Goal: Task Accomplishment & Management: Manage account settings

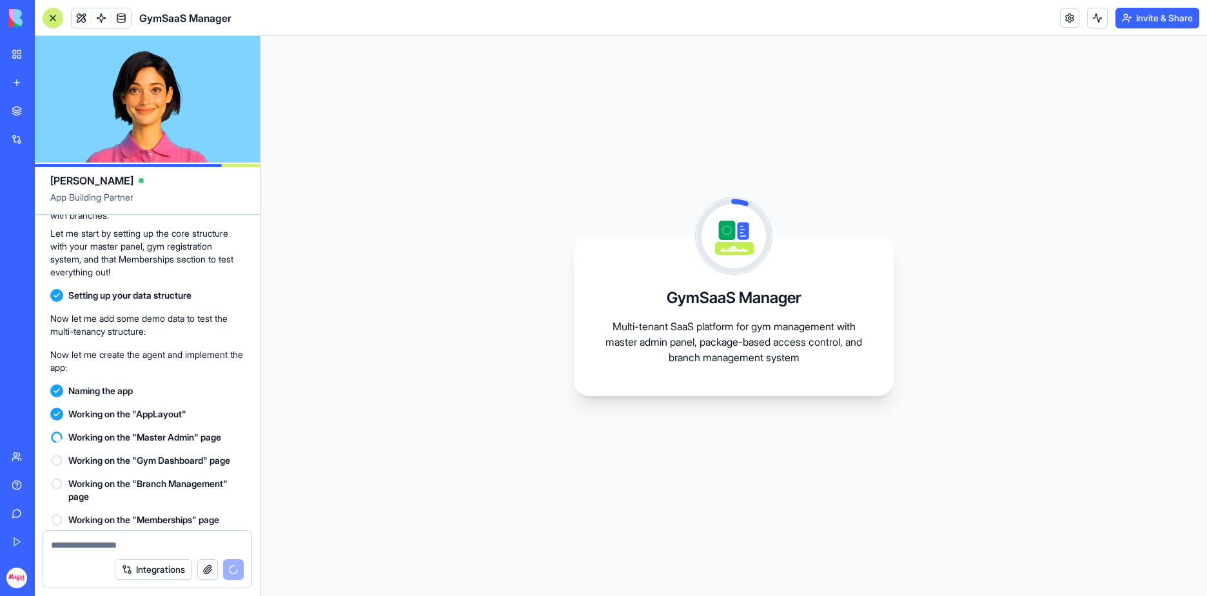
scroll to position [636, 0]
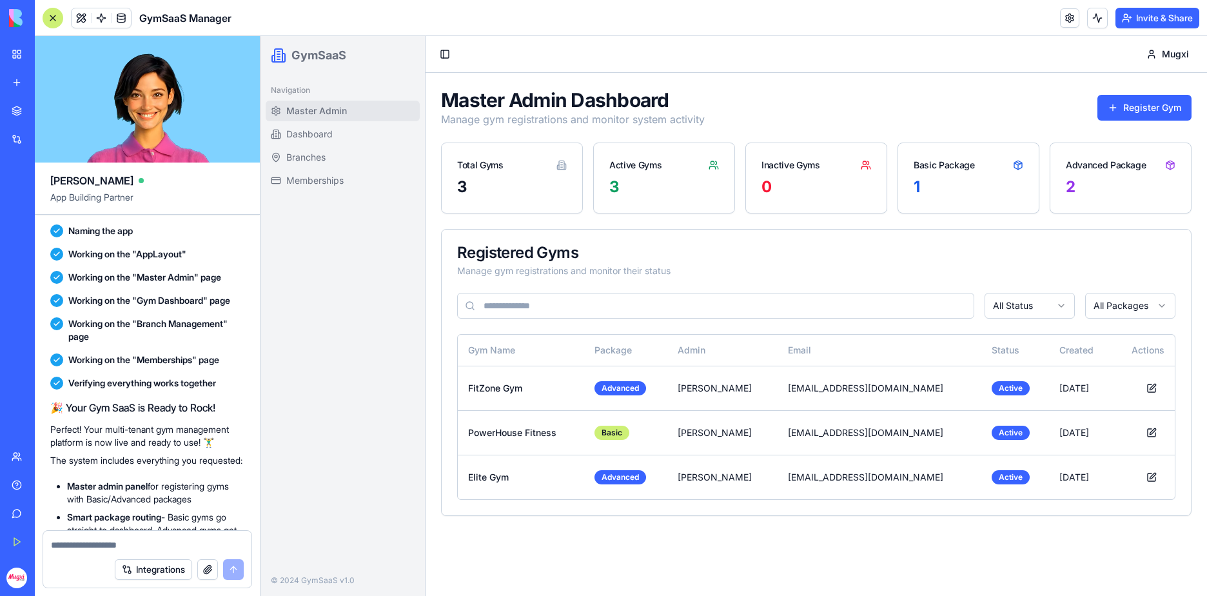
scroll to position [814, 0]
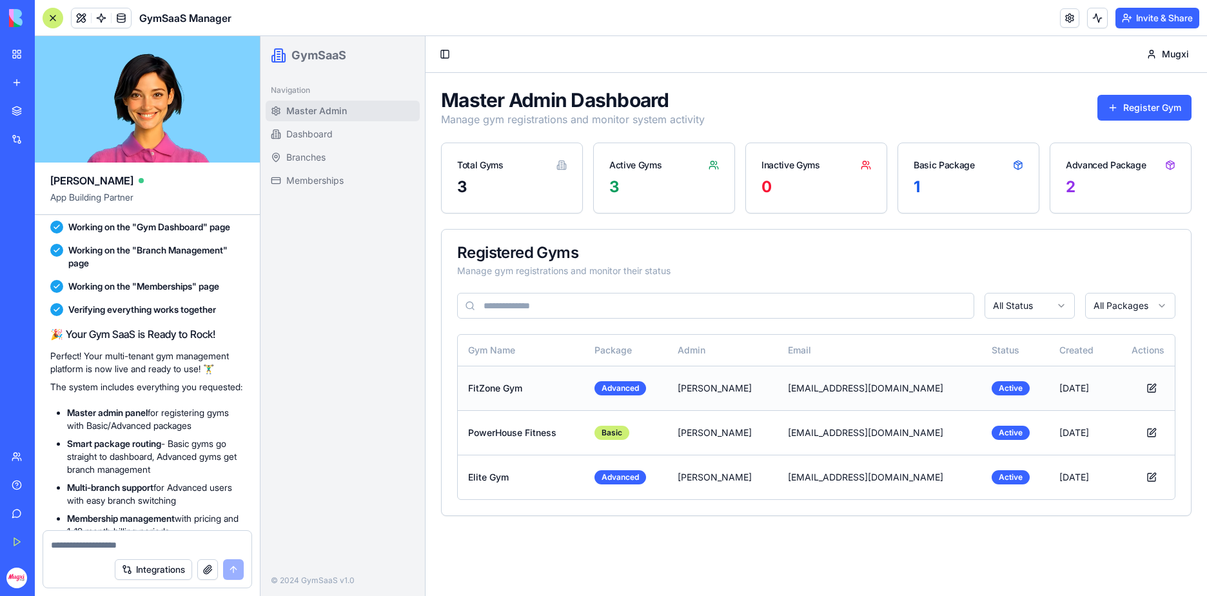
click at [508, 389] on td "FitZone Gym" at bounding box center [521, 387] width 126 height 44
click at [446, 49] on button "Toggle Sidebar" at bounding box center [445, 54] width 18 height 18
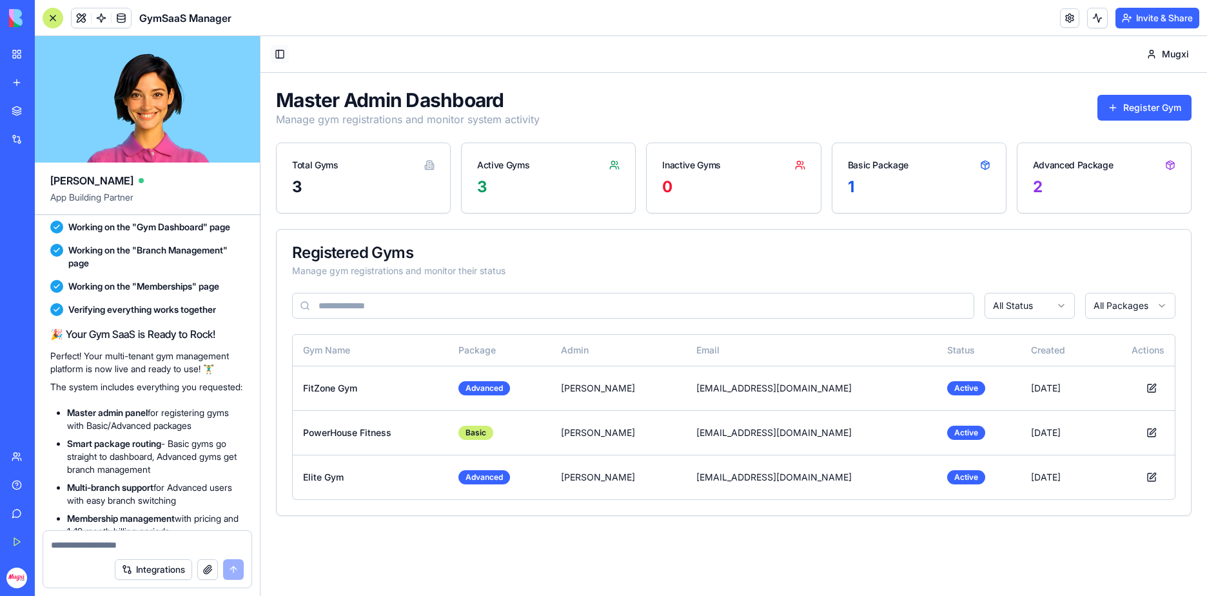
click at [272, 56] on button "Toggle Sidebar" at bounding box center [280, 54] width 18 height 18
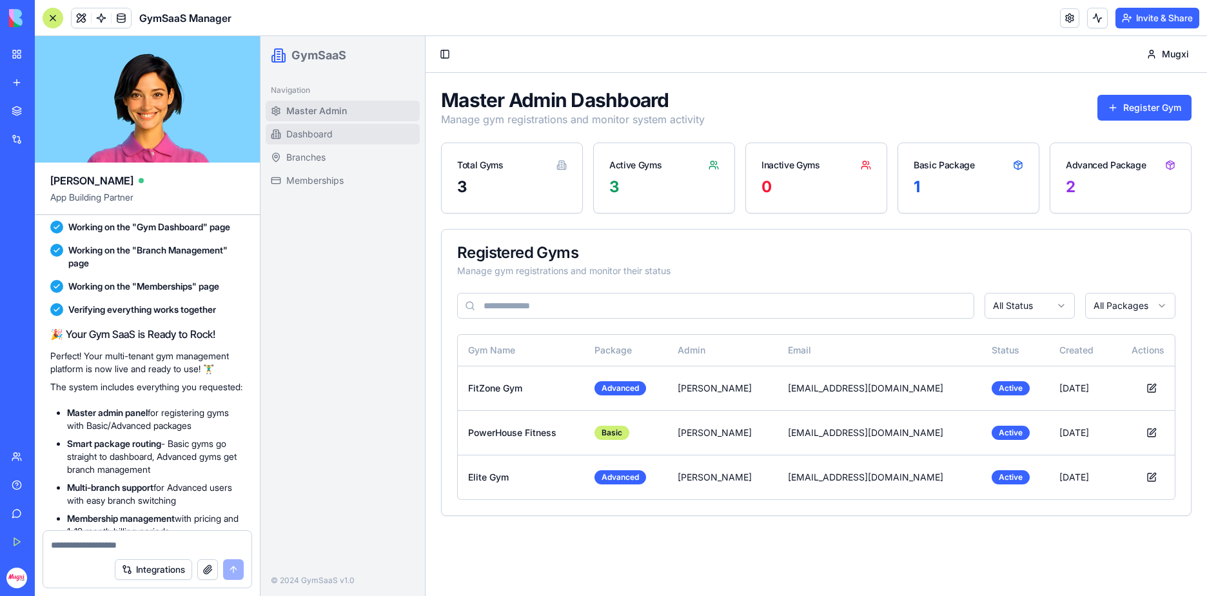
click at [361, 131] on link "Dashboard" at bounding box center [343, 134] width 154 height 21
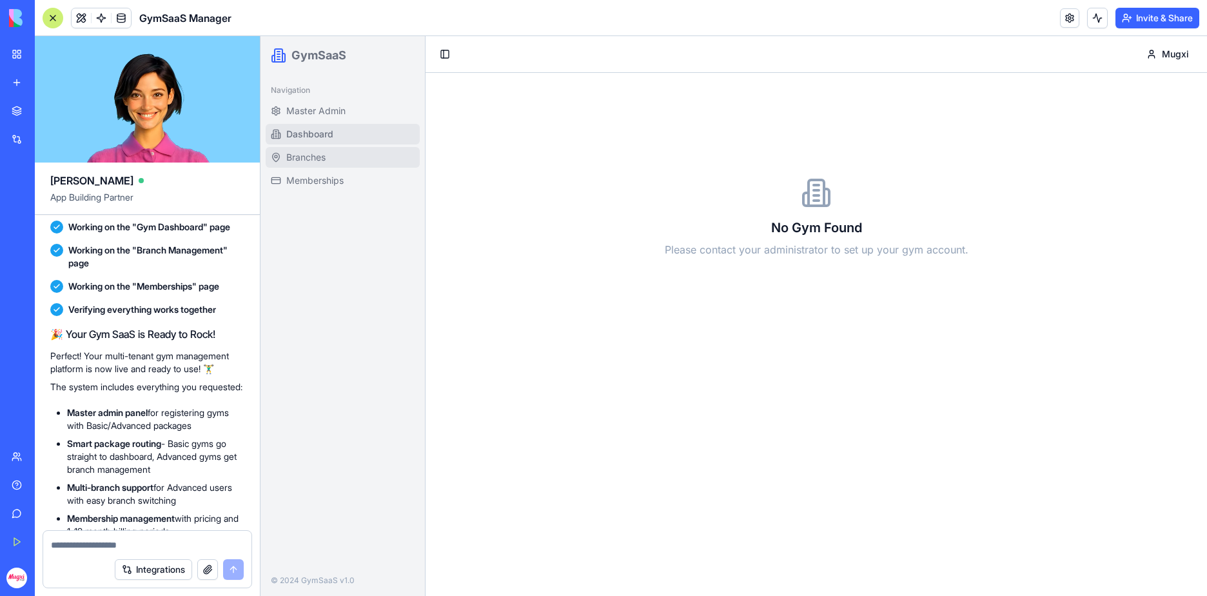
click at [352, 153] on link "Branches" at bounding box center [343, 157] width 154 height 21
click at [356, 177] on link "Memberships" at bounding box center [343, 180] width 154 height 21
click at [322, 115] on span "Master Admin" at bounding box center [315, 110] width 59 height 13
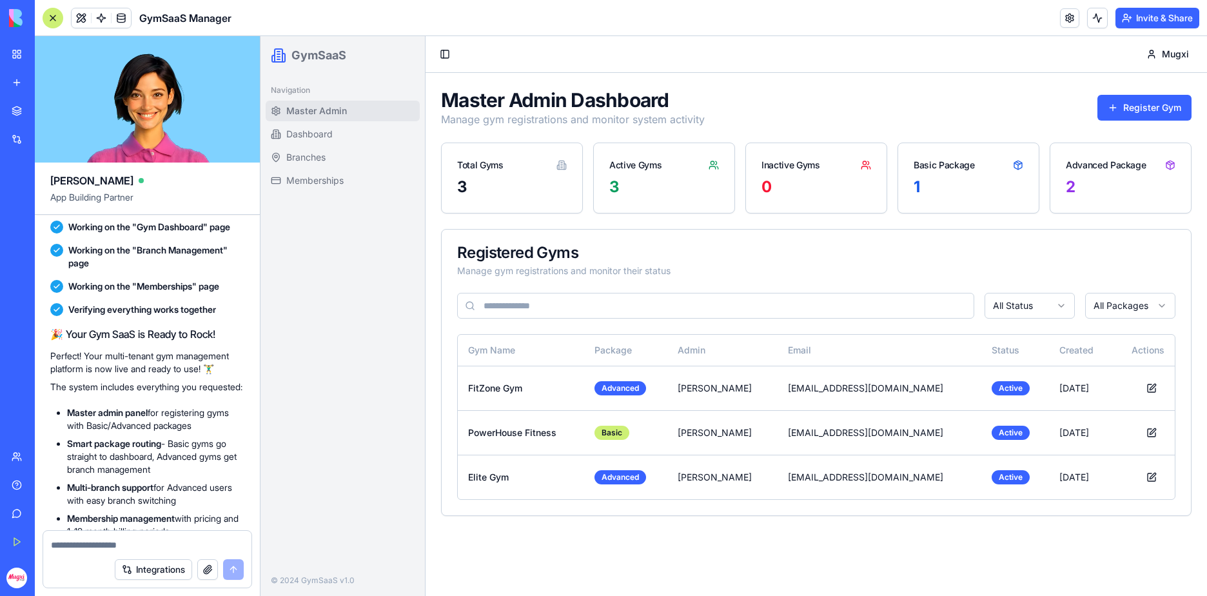
click at [668, 303] on input at bounding box center [715, 306] width 517 height 26
click at [685, 273] on div "Manage gym registrations and monitor their status" at bounding box center [816, 270] width 718 height 13
click at [1167, 99] on button "Register Gym" at bounding box center [1144, 108] width 94 height 26
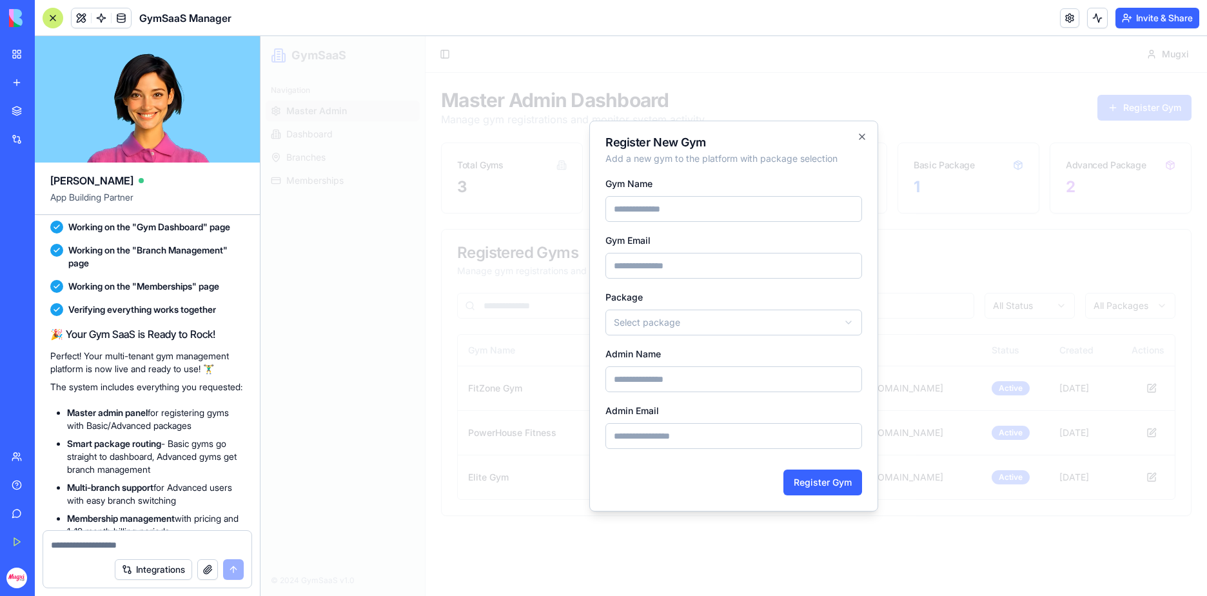
click at [779, 325] on body "GymSaaS Navigation Master Admin Dashboard Branches Memberships © 2024 GymSaaS v…" at bounding box center [733, 315] width 946 height 559
click at [863, 128] on div "Register New Gym Add a new gym to the platform with package selection Gym Name …" at bounding box center [733, 316] width 289 height 391
click at [863, 135] on icon "button" at bounding box center [862, 136] width 10 height 10
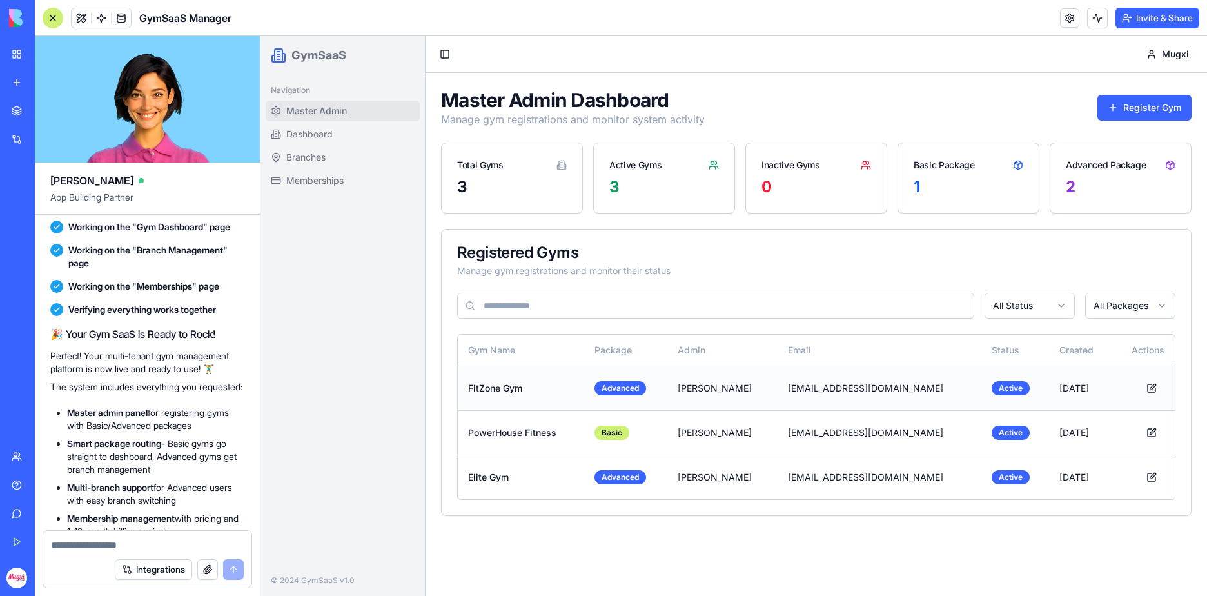
click at [492, 387] on td "FitZone Gym" at bounding box center [521, 387] width 126 height 44
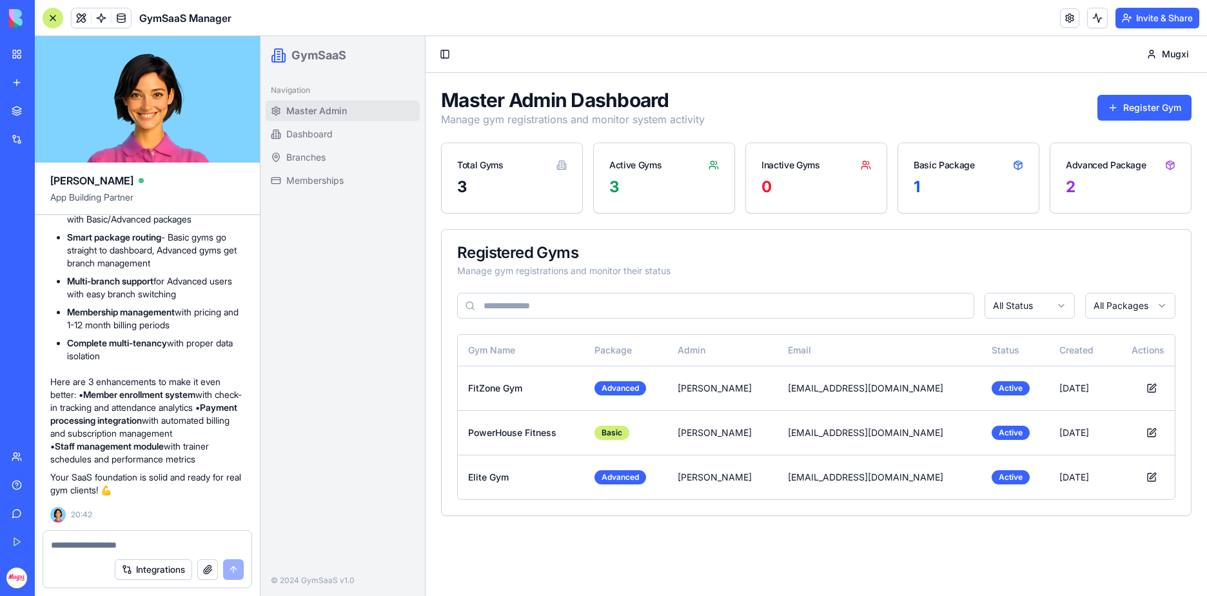
scroll to position [1007, 0]
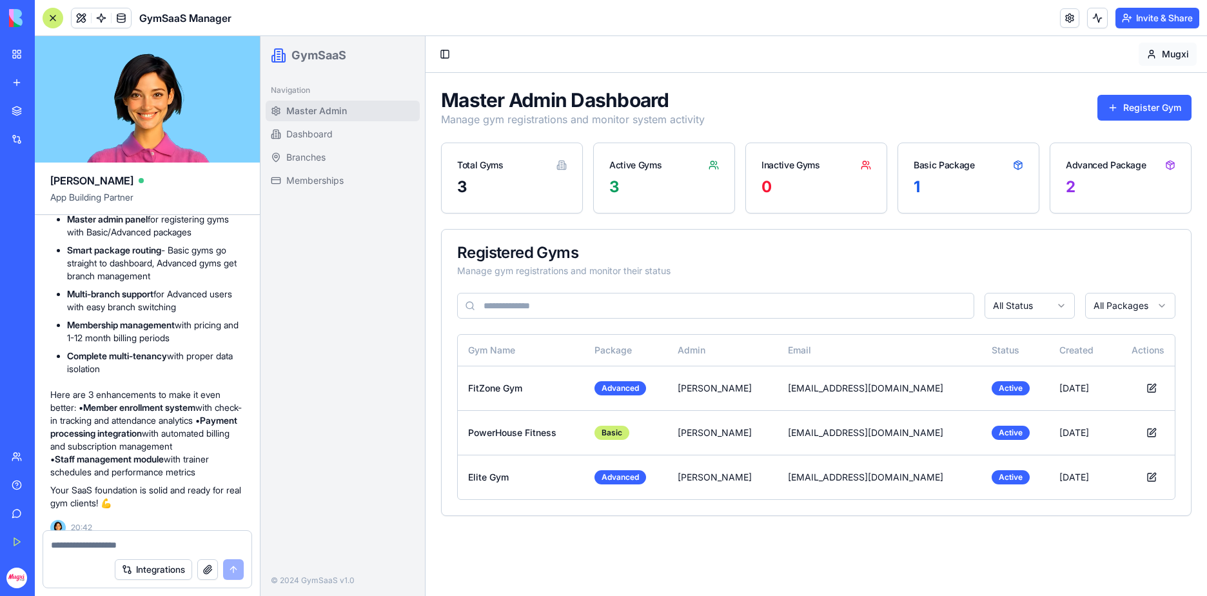
click at [1170, 52] on html "GymSaaS Navigation Master Admin Dashboard Branches Memberships © 2024 GymSaaS v…" at bounding box center [733, 315] width 946 height 559
click at [1007, 108] on html "GymSaaS Navigation Master Admin Dashboard Branches Memberships © 2024 GymSaaS v…" at bounding box center [733, 315] width 946 height 559
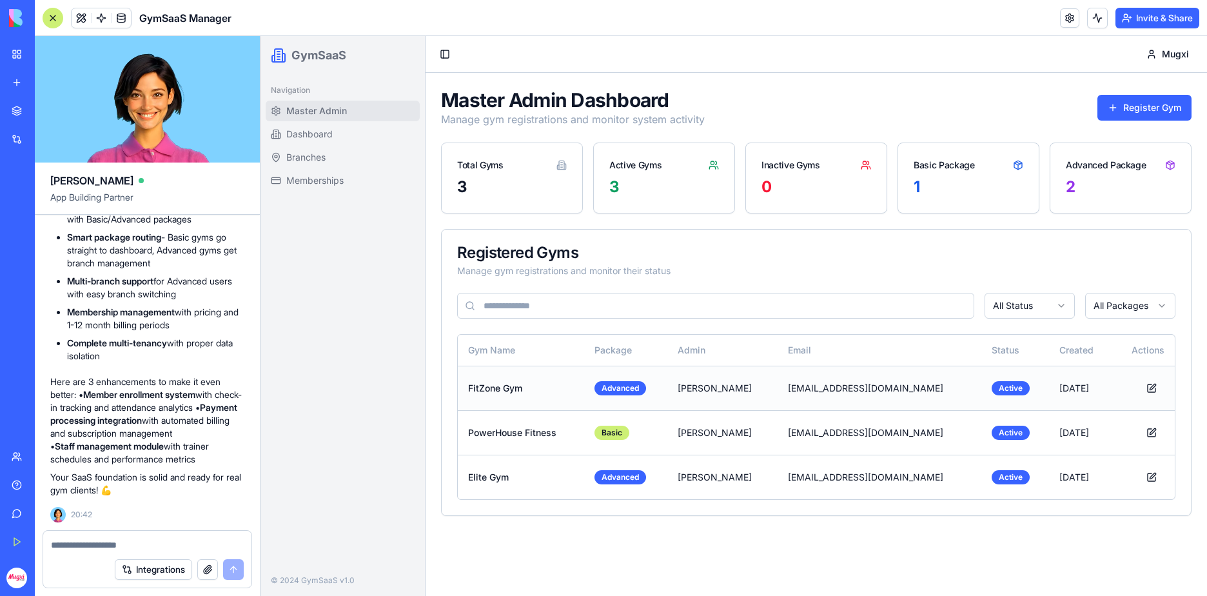
click at [503, 387] on td "FitZone Gym" at bounding box center [521, 387] width 126 height 44
drag, startPoint x: 798, startPoint y: 164, endPoint x: 893, endPoint y: 177, distance: 95.6
click at [893, 177] on div "Total Gyms 3 Active Gyms 3 Inactive Gyms 0 Basic Package 1 Advanced Package 2" at bounding box center [816, 177] width 750 height 71
click at [844, 217] on div "Master Admin Dashboard Manage gym registrations and monitor system activity Reg…" at bounding box center [816, 301] width 750 height 427
click at [1170, 162] on icon at bounding box center [1170, 163] width 4 height 2
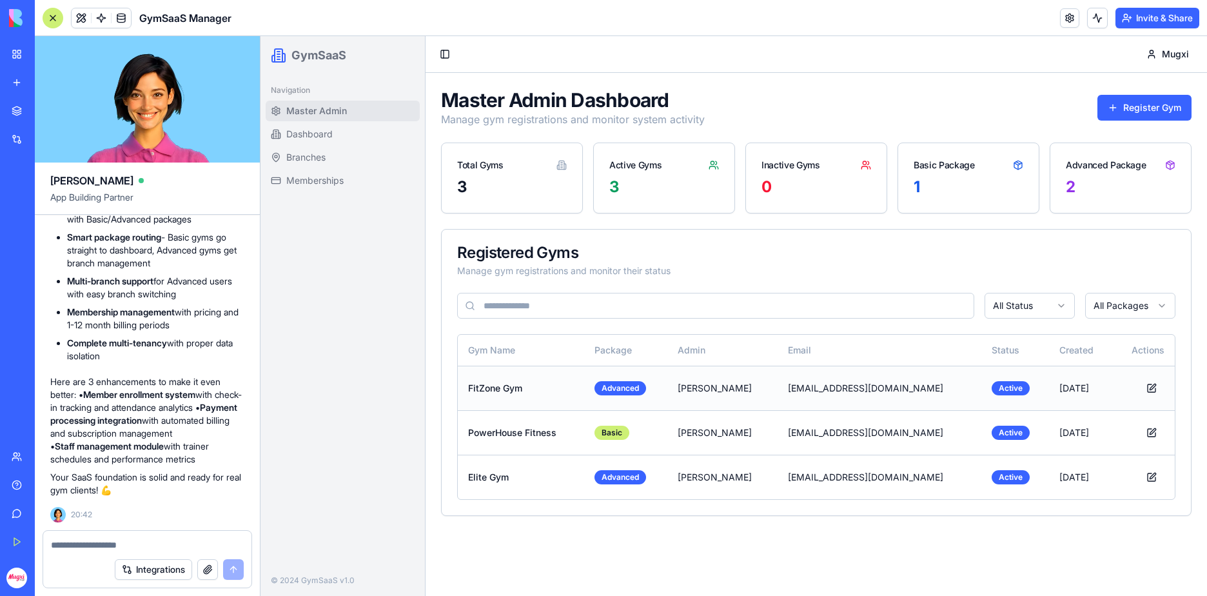
click at [911, 402] on td "[EMAIL_ADDRESS][DOMAIN_NAME]" at bounding box center [879, 387] width 204 height 44
click at [844, 382] on td "[EMAIL_ADDRESS][DOMAIN_NAME]" at bounding box center [879, 387] width 204 height 44
click at [715, 387] on td "[PERSON_NAME]" at bounding box center [722, 387] width 110 height 44
click at [619, 394] on div "Advanced" at bounding box center [620, 388] width 52 height 14
click at [505, 389] on td "FitZone Gym" at bounding box center [521, 387] width 126 height 44
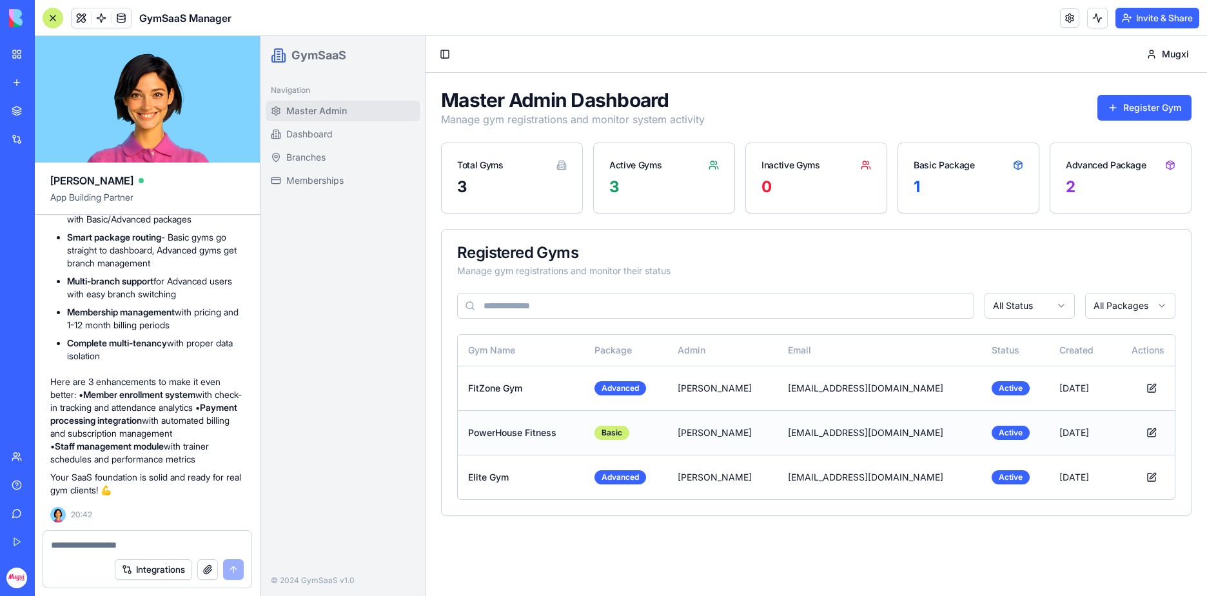
click at [500, 436] on td "PowerHouse Fitness" at bounding box center [521, 432] width 126 height 44
click at [487, 482] on td "Elite Gym" at bounding box center [521, 476] width 126 height 44
click at [1149, 390] on button at bounding box center [1151, 387] width 26 height 23
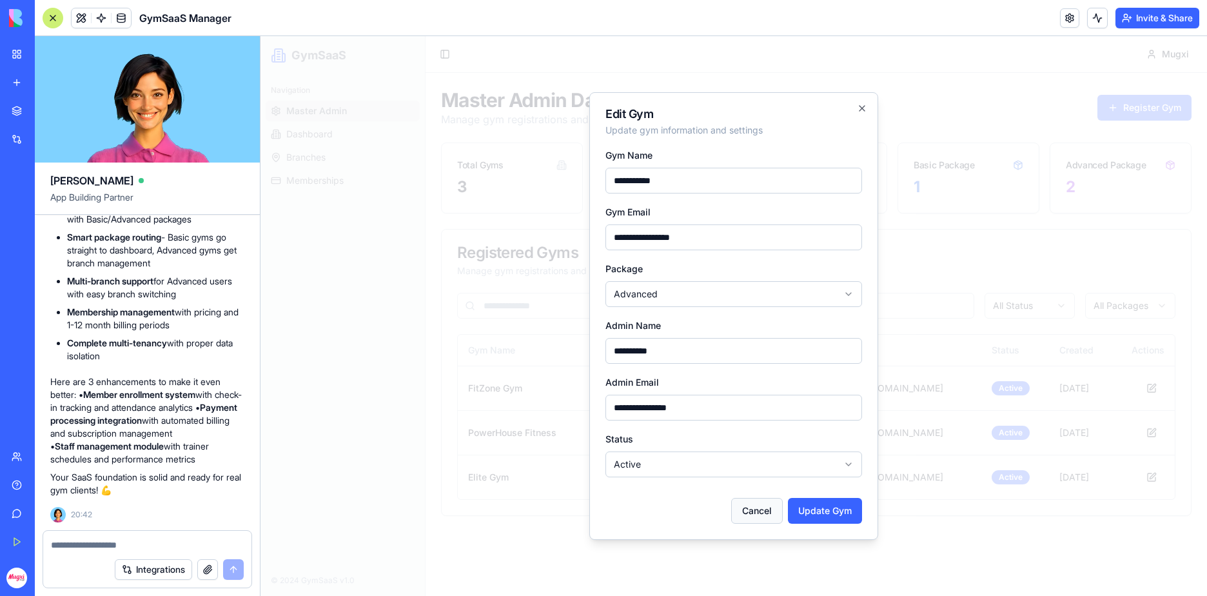
click at [759, 515] on button "Cancel" at bounding box center [757, 511] width 52 height 26
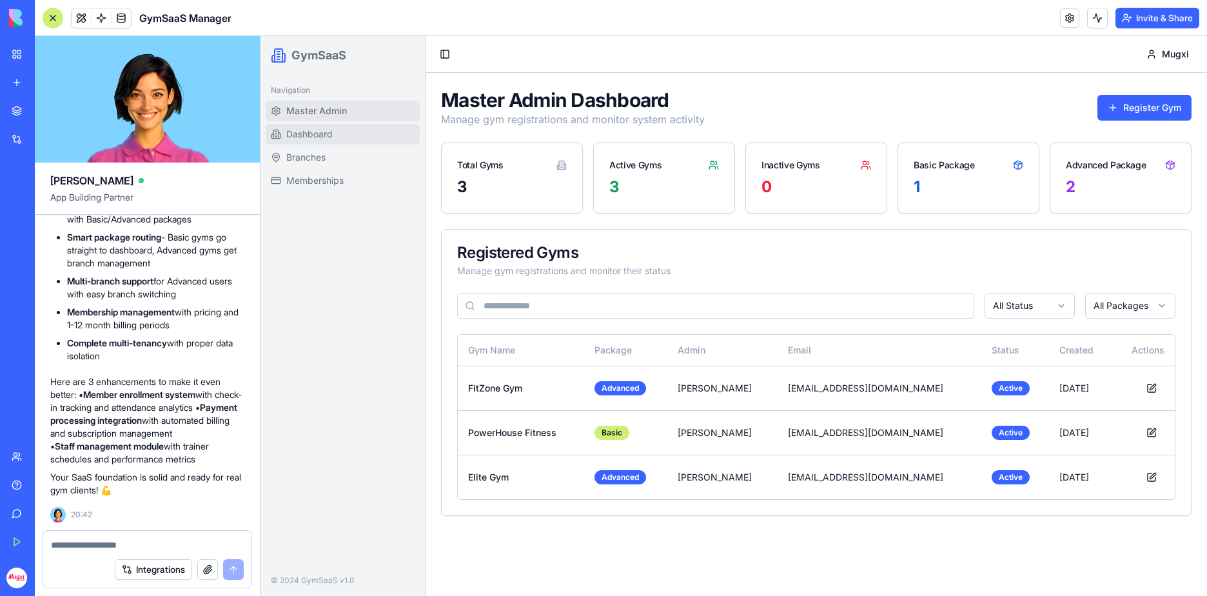
click at [313, 125] on link "Dashboard" at bounding box center [343, 134] width 154 height 21
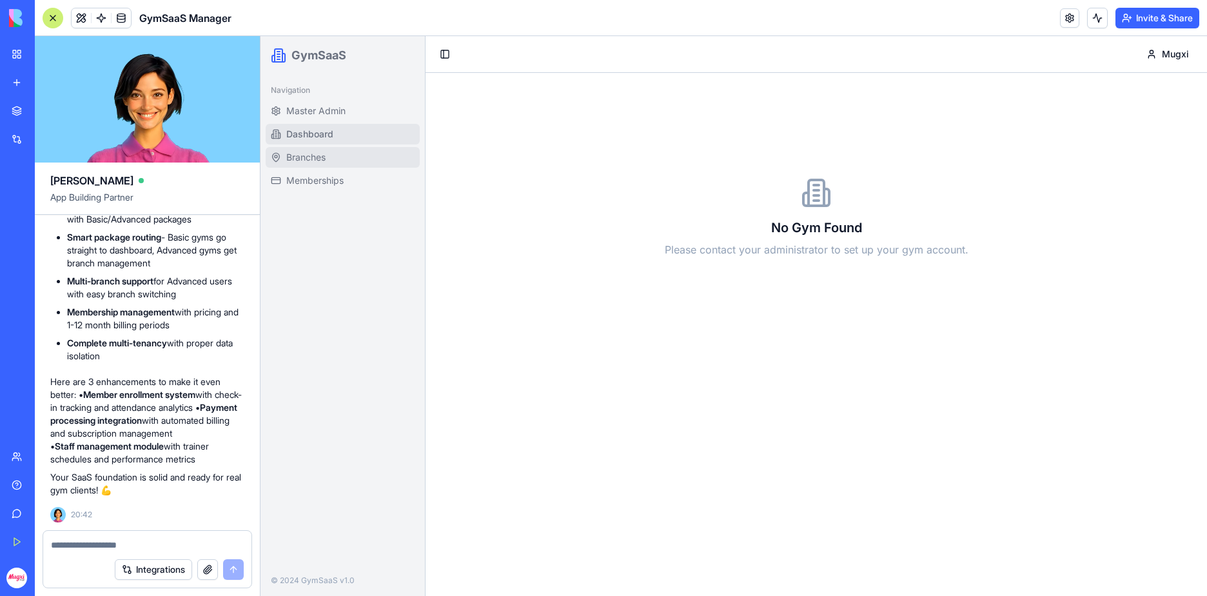
click at [323, 160] on span "Branches" at bounding box center [305, 157] width 39 height 13
click at [328, 171] on link "Memberships" at bounding box center [343, 180] width 154 height 21
click at [324, 162] on span "Branches" at bounding box center [305, 157] width 39 height 13
click at [315, 135] on span "Dashboard" at bounding box center [309, 134] width 46 height 13
click at [312, 110] on span "Master Admin" at bounding box center [315, 110] width 59 height 13
